Goal: Book appointment/travel/reservation

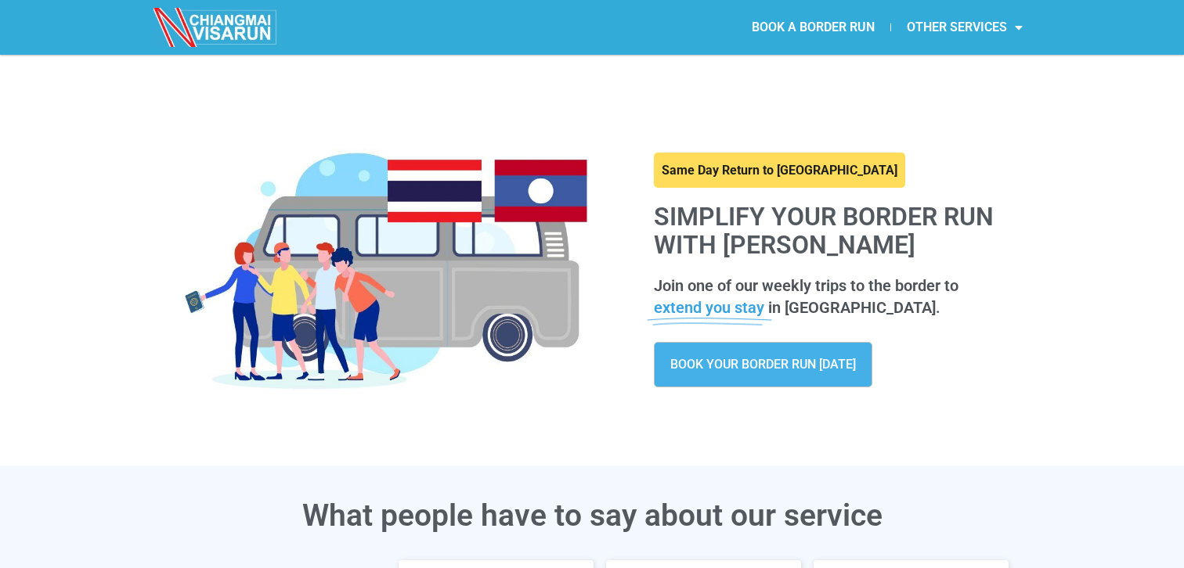
click at [771, 370] on span "BOOK YOUR BORDER RUN [DATE]" at bounding box center [763, 365] width 186 height 13
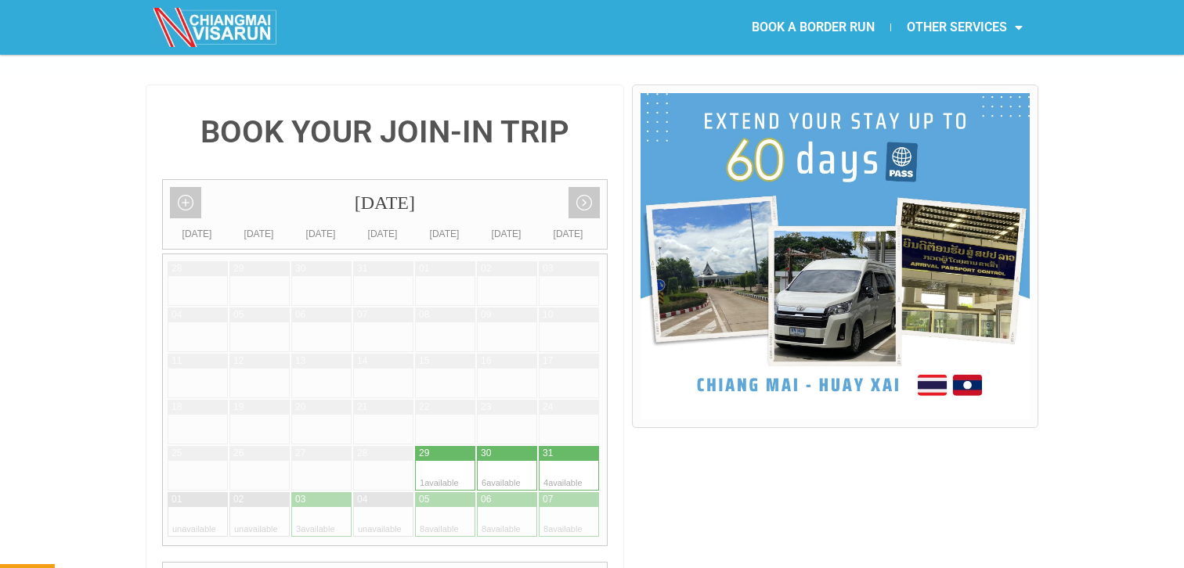
scroll to position [337, 0]
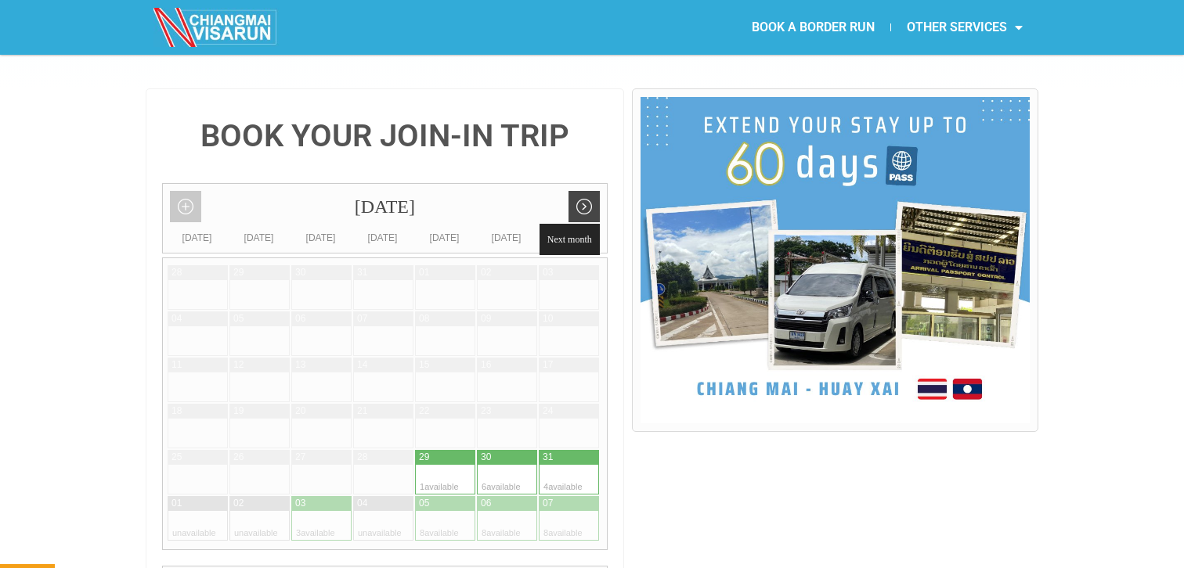
click at [588, 191] on link "Next month" at bounding box center [583, 206] width 31 height 31
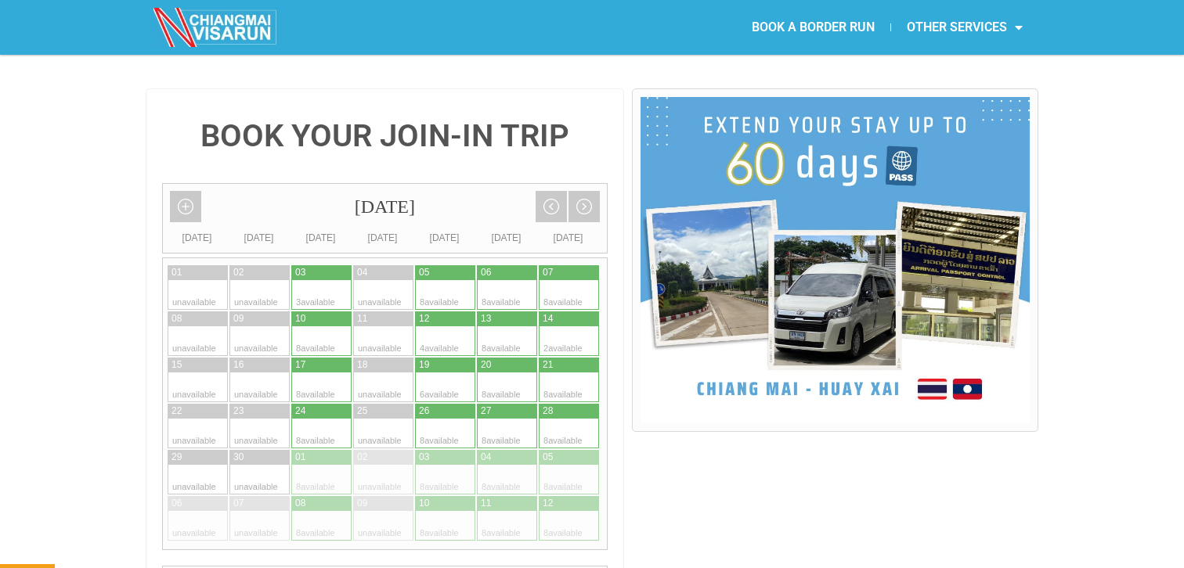
click at [503, 373] on div at bounding box center [492, 388] width 31 height 30
type input "20 September 2025"
radio input "true"
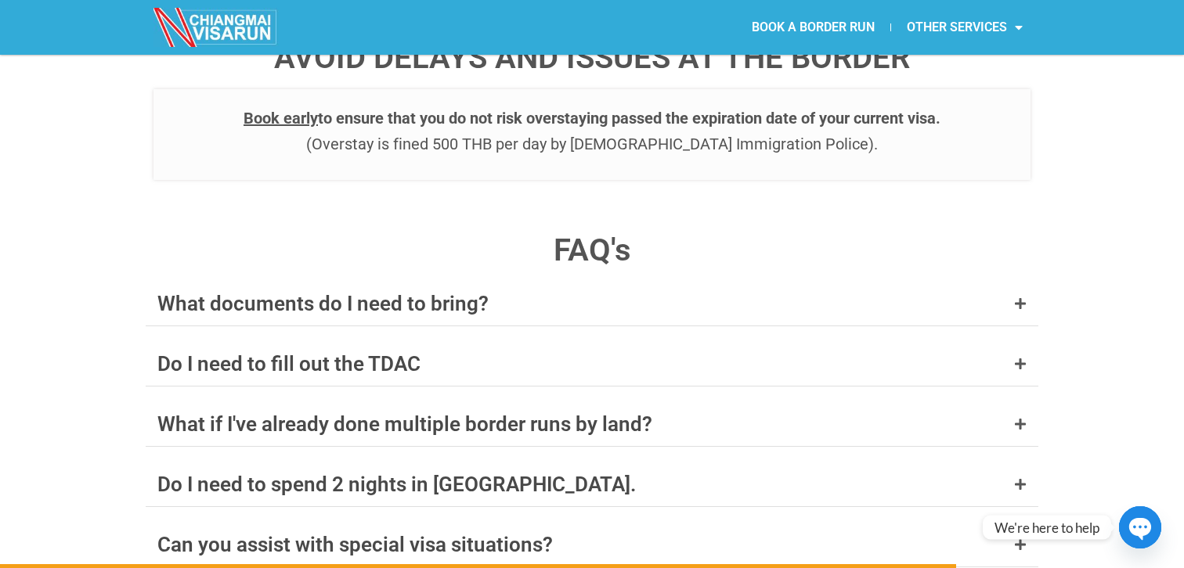
scroll to position [6126, 0]
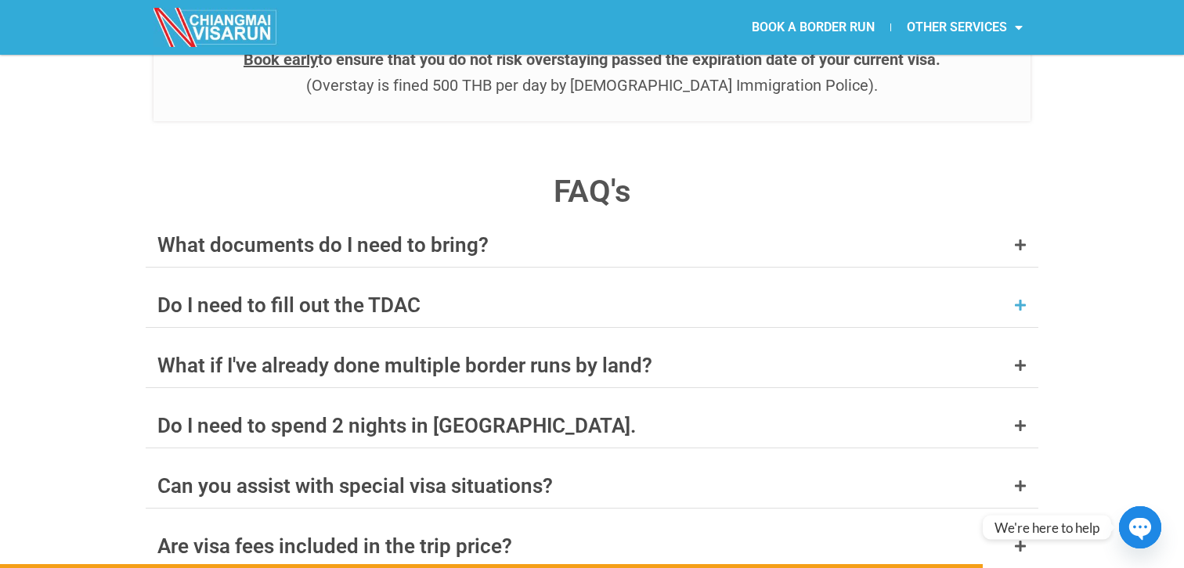
click at [881, 283] on div "Do I need to fill out the TDAC" at bounding box center [592, 305] width 892 height 44
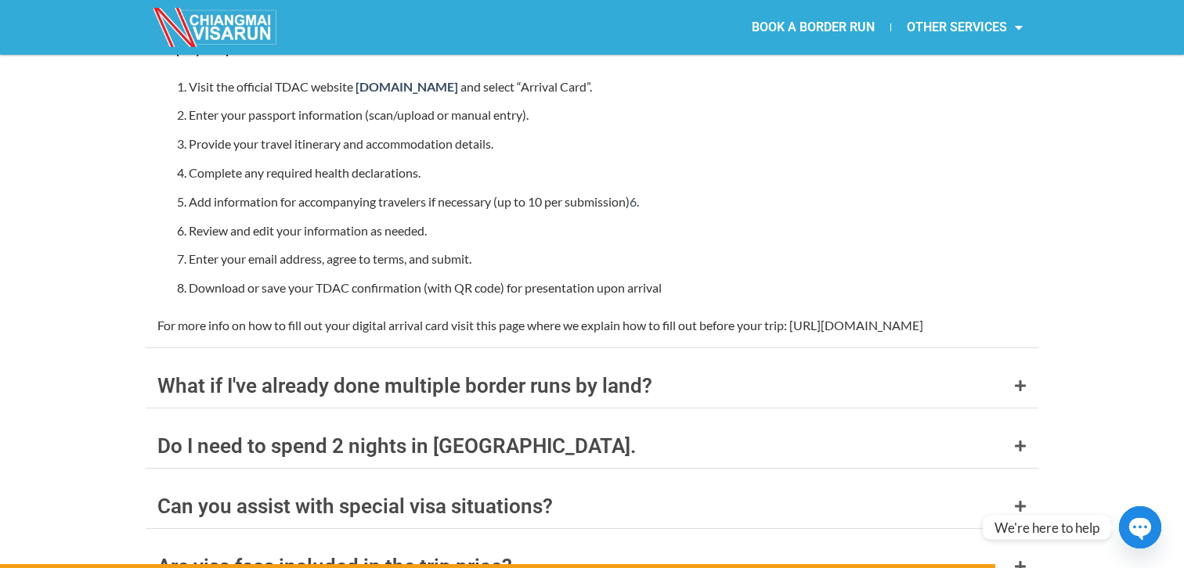
scroll to position [6573, 0]
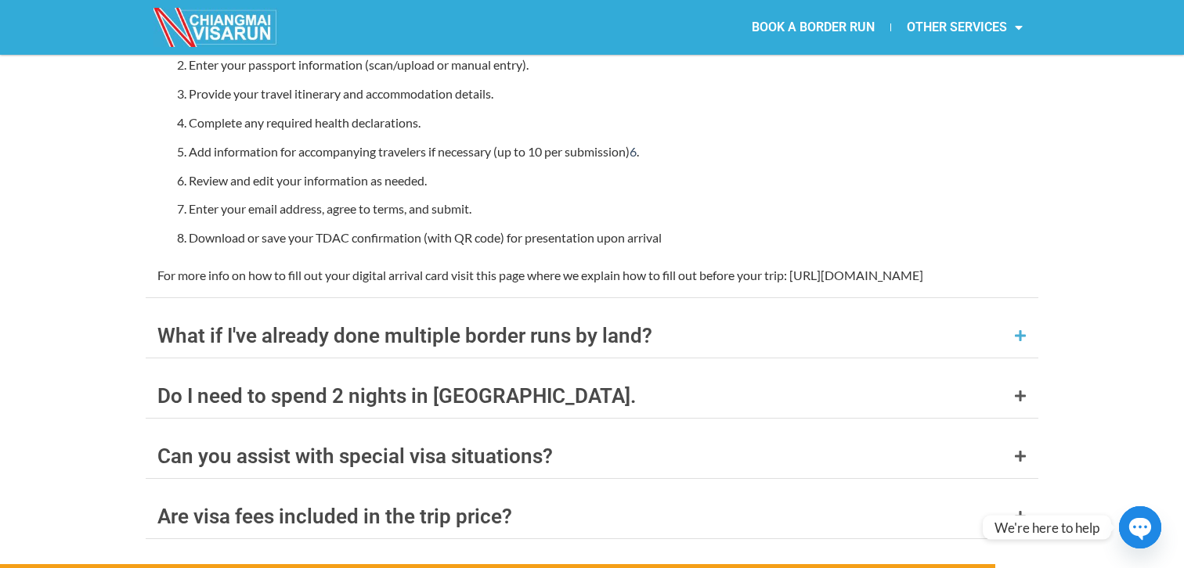
click at [850, 314] on div "What if I've already done multiple border runs by land?" at bounding box center [592, 336] width 892 height 44
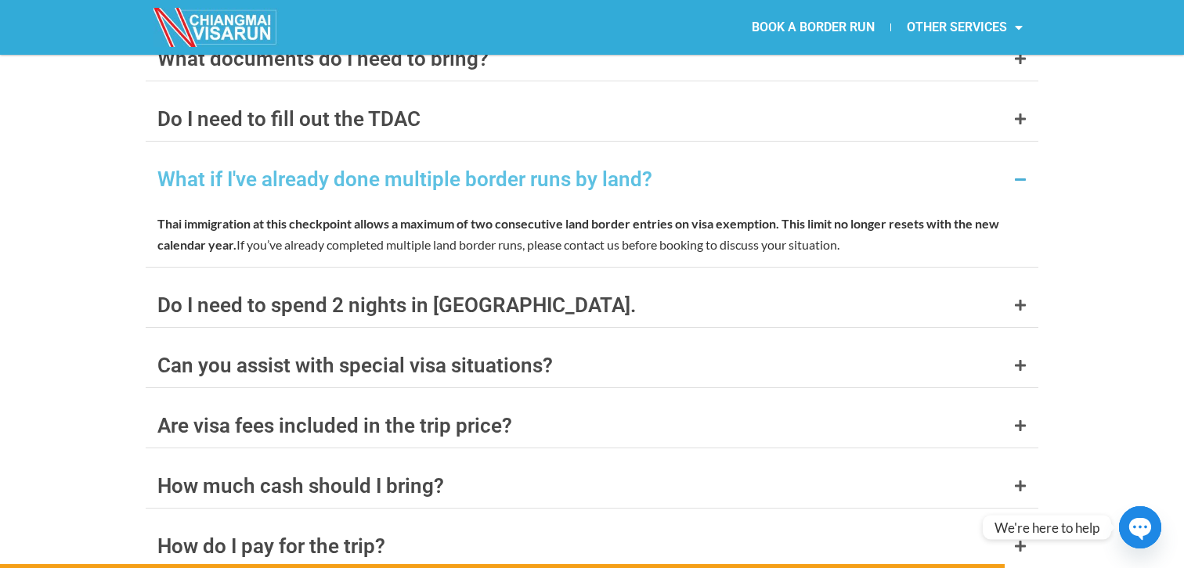
scroll to position [6321, 0]
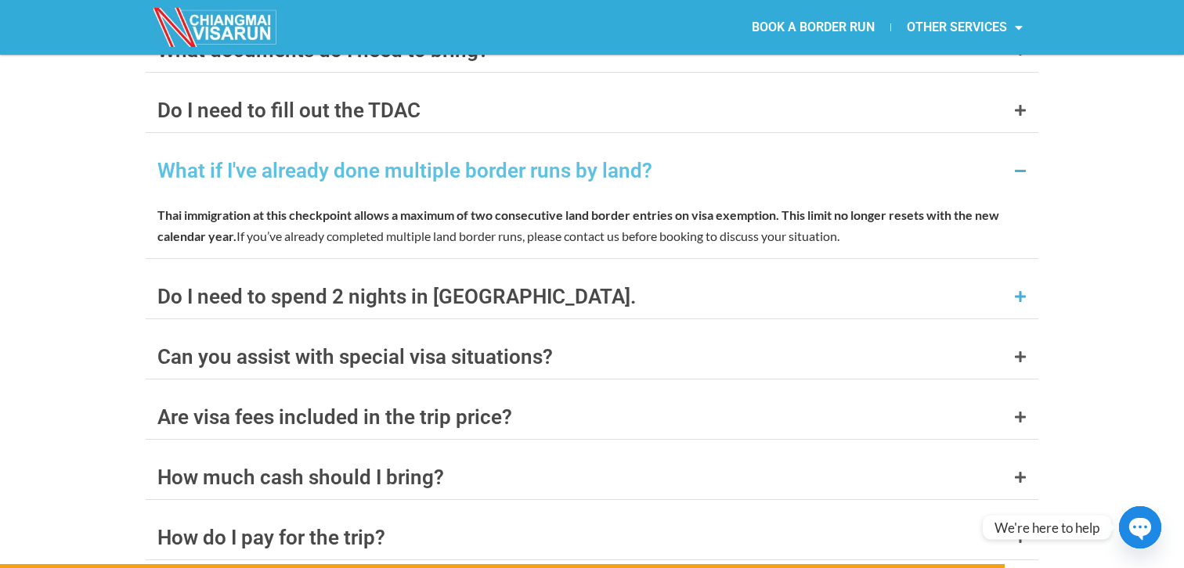
click at [803, 275] on div "Do I need to spend 2 nights in Laos." at bounding box center [592, 297] width 892 height 44
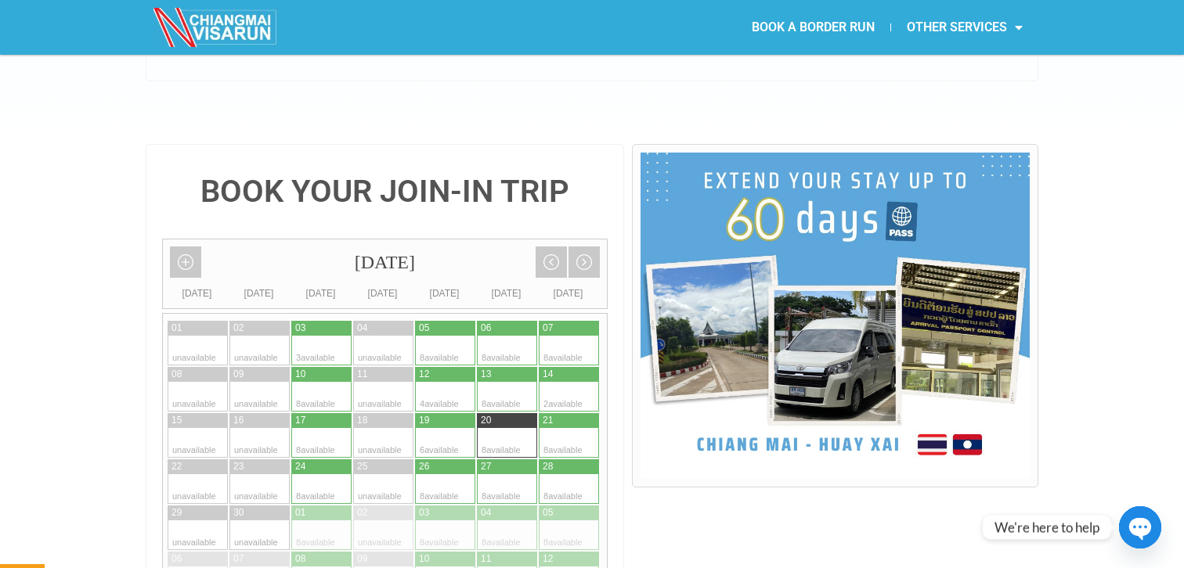
scroll to position [0, 0]
